Goal: Transaction & Acquisition: Purchase product/service

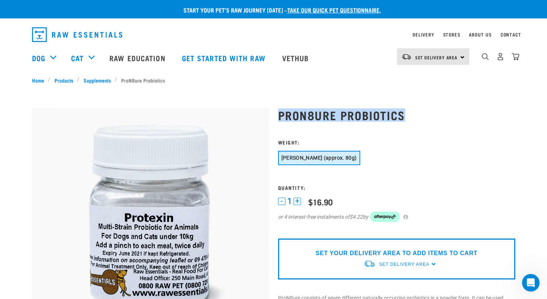
drag, startPoint x: 404, startPoint y: 117, endPoint x: 278, endPoint y: 115, distance: 126.3
click at [278, 115] on h1 "ProN8ure Probiotics" at bounding box center [396, 114] width 237 height 13
copy h1 "ProN8ure Probiotics"
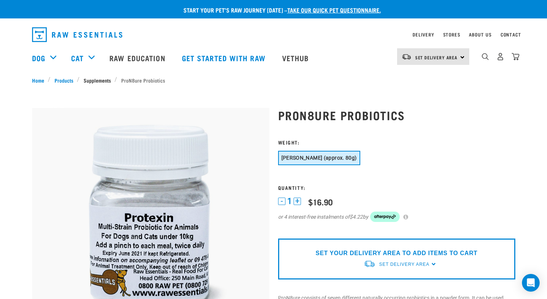
click at [106, 78] on link "Supplements" at bounding box center [97, 80] width 35 height 8
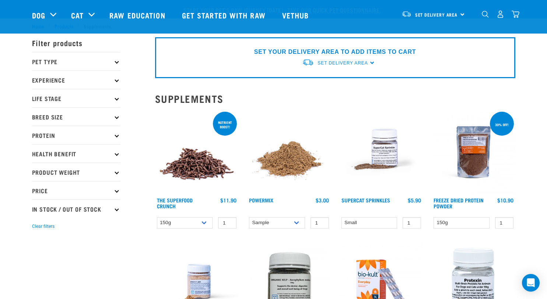
scroll to position [135, 0]
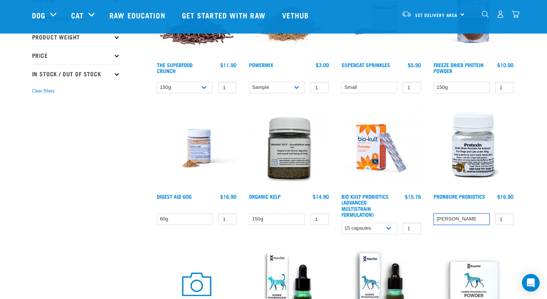
click at [470, 216] on select "[PERSON_NAME] (approx. 80g)" at bounding box center [461, 218] width 56 height 11
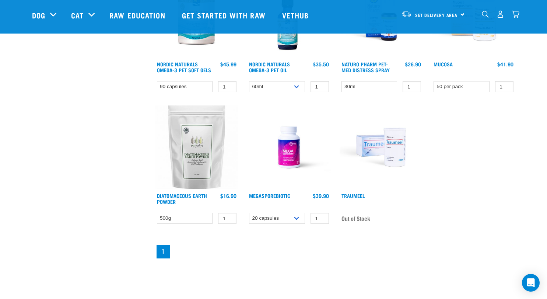
scroll to position [540, 0]
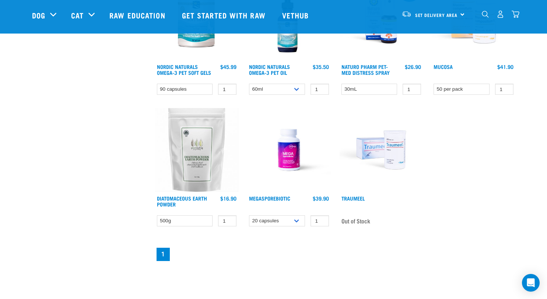
drag, startPoint x: 133, startPoint y: 176, endPoint x: 136, endPoint y: 156, distance: 20.1
